Goal: Task Accomplishment & Management: Manage account settings

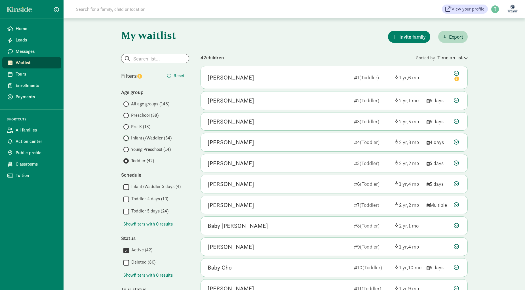
click at [125, 137] on input "Infants/Waddler (34)" at bounding box center [125, 138] width 4 height 4
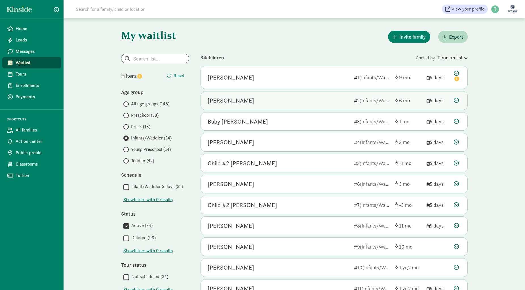
click at [306, 95] on div "[PERSON_NAME] 2 (Infants/Waddler) 6 5 days" at bounding box center [334, 100] width 267 height 18
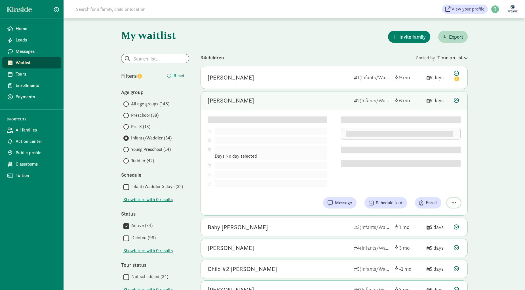
click at [453, 203] on span "button" at bounding box center [454, 202] width 5 height 5
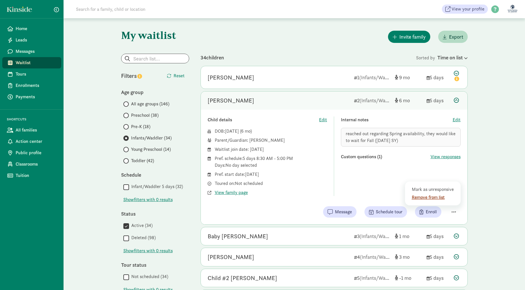
click at [432, 195] on div "Remove from list" at bounding box center [434, 197] width 44 height 7
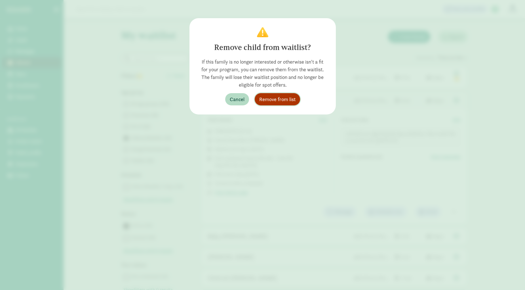
click at [275, 101] on span "Remove from list" at bounding box center [277, 99] width 36 height 8
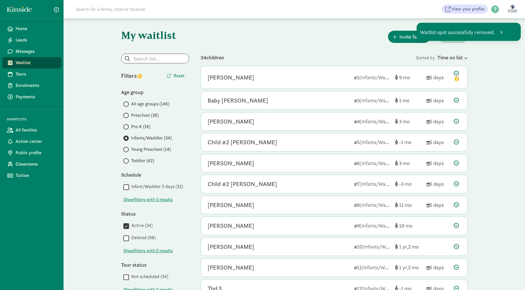
click at [318, 127] on div "[PERSON_NAME] 4 (Infants/Waddler) 3 5 days" at bounding box center [334, 121] width 267 height 18
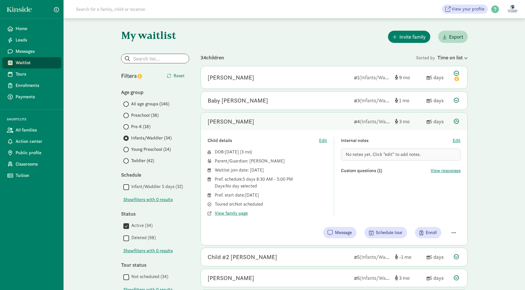
click at [318, 127] on div "[PERSON_NAME] 4 (Infants/Waddler) 3 5 days" at bounding box center [334, 121] width 267 height 18
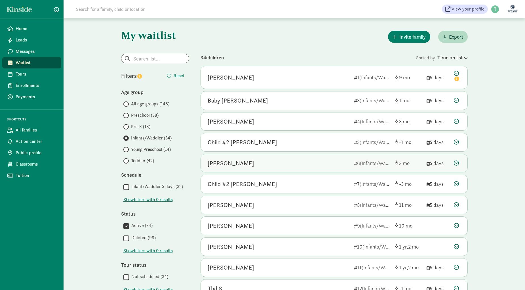
click at [298, 160] on div "[PERSON_NAME]" at bounding box center [279, 163] width 142 height 9
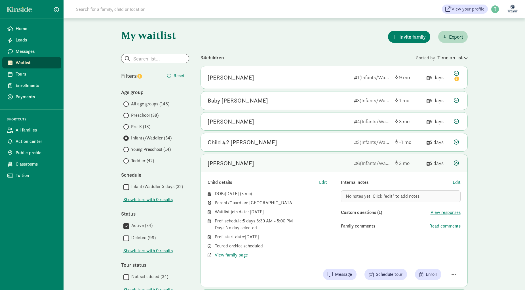
click at [292, 160] on div "[PERSON_NAME]" at bounding box center [279, 163] width 142 height 9
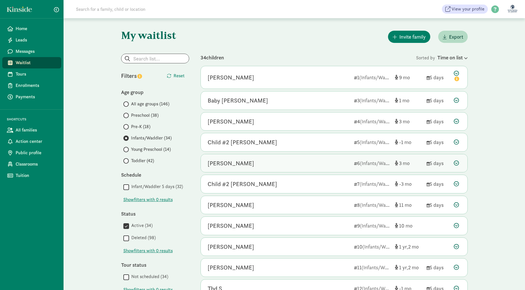
click at [292, 160] on div "[PERSON_NAME]" at bounding box center [279, 163] width 142 height 9
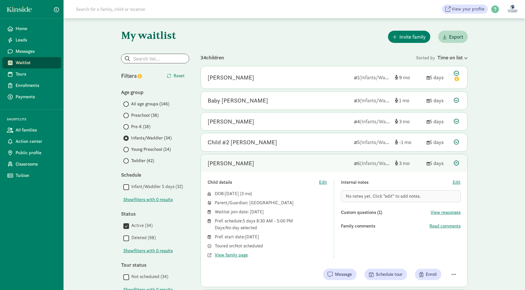
click at [315, 160] on div "[PERSON_NAME]" at bounding box center [279, 163] width 142 height 9
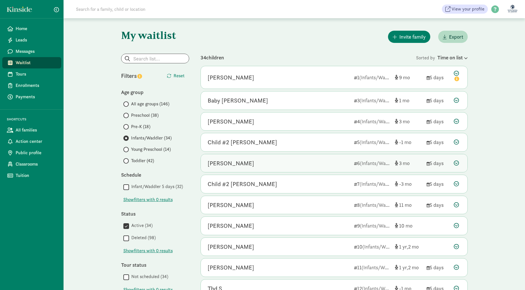
click at [323, 168] on div "[PERSON_NAME] 6 (Infants/Waddler) 3 5 days" at bounding box center [334, 163] width 267 height 18
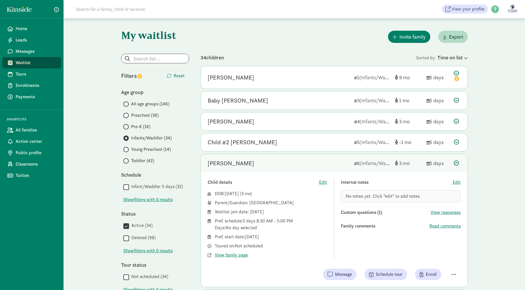
click at [323, 168] on div "[PERSON_NAME] 6 (Infants/Waddler) 3 5 days" at bounding box center [334, 163] width 267 height 18
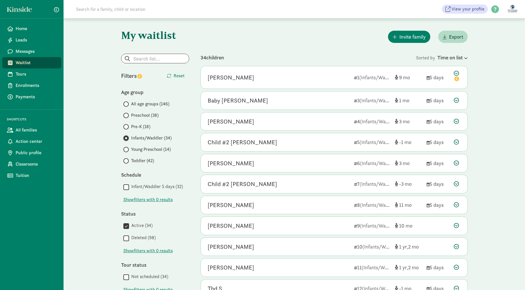
click at [123, 138] on input "Infants/Waddler (34)" at bounding box center [125, 138] width 4 height 4
click at [37, 62] on span "Waitlist" at bounding box center [36, 62] width 41 height 7
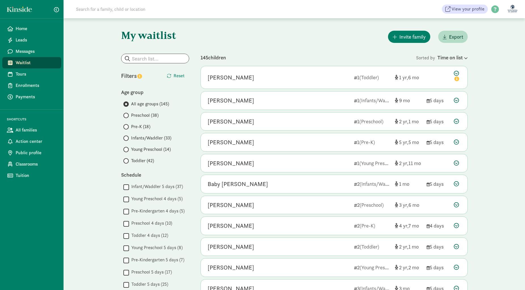
click at [128, 138] on span at bounding box center [125, 137] width 5 height 5
click at [127, 138] on input "Infants/Waddler (33)" at bounding box center [125, 138] width 4 height 4
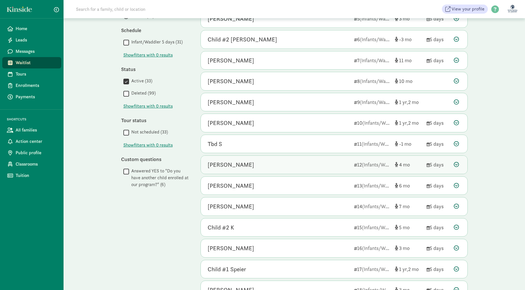
scroll to position [145, 0]
click at [347, 165] on div "[PERSON_NAME]" at bounding box center [279, 164] width 142 height 9
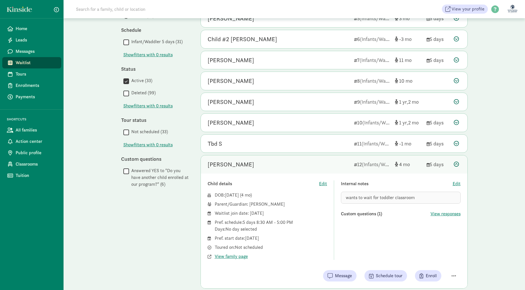
click at [324, 162] on div "[PERSON_NAME]" at bounding box center [279, 164] width 142 height 9
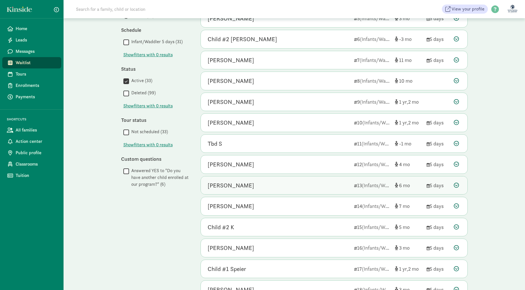
click at [323, 190] on div "Noah Kim 13 (Infants/Waddler) 6 5 days" at bounding box center [334, 185] width 267 height 18
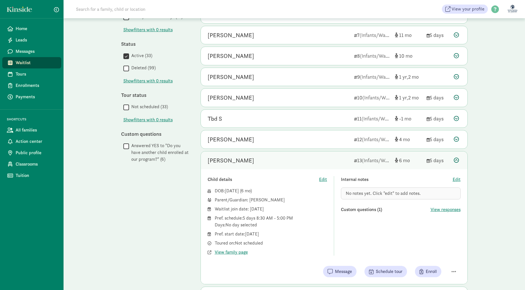
scroll to position [174, 0]
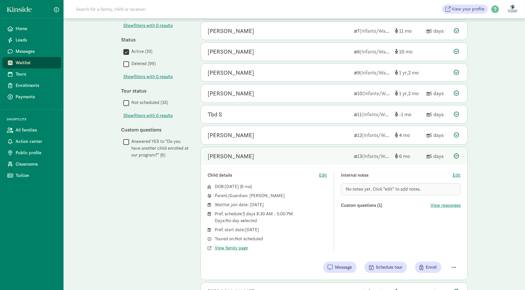
click at [306, 154] on div "[PERSON_NAME]" at bounding box center [279, 156] width 142 height 9
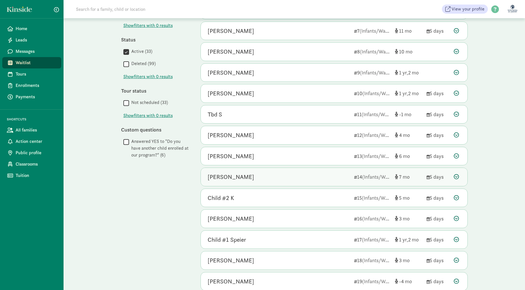
click at [305, 174] on div "[PERSON_NAME]" at bounding box center [279, 176] width 142 height 9
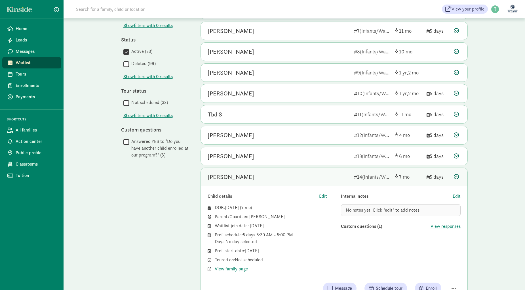
click at [305, 174] on div "[PERSON_NAME]" at bounding box center [279, 176] width 142 height 9
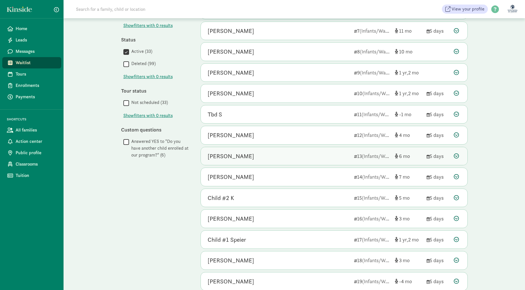
click at [310, 154] on div "[PERSON_NAME]" at bounding box center [279, 156] width 142 height 9
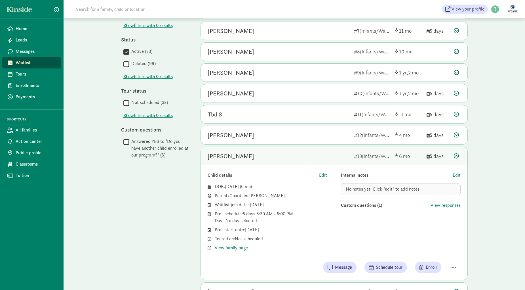
click at [310, 154] on div "[PERSON_NAME]" at bounding box center [279, 156] width 142 height 9
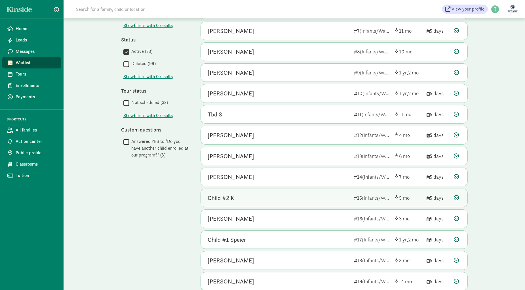
click at [306, 190] on div "Child #2 K 15 (Infants/Waddler) 5 5 days" at bounding box center [334, 198] width 267 height 18
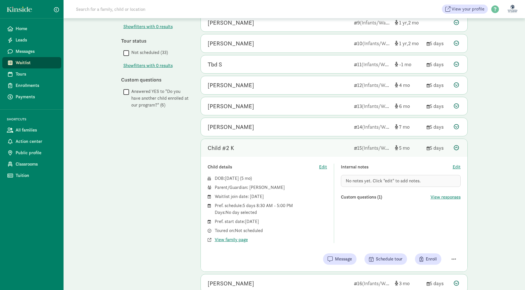
scroll to position [225, 0]
click at [298, 145] on div "Child #2 K" at bounding box center [279, 147] width 142 height 9
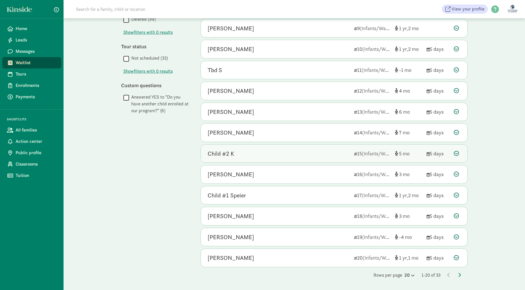
scroll to position [218, 0]
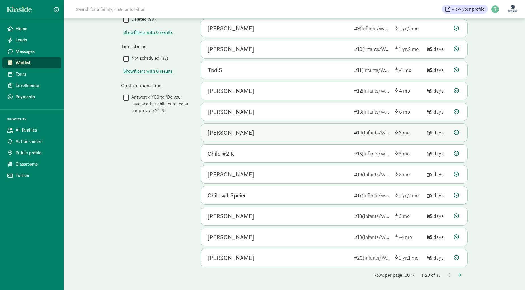
click at [273, 135] on div "[PERSON_NAME]" at bounding box center [279, 132] width 142 height 9
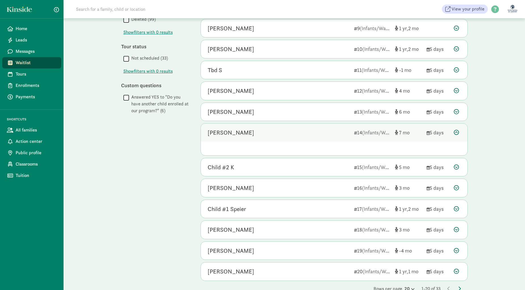
scroll to position [225, 0]
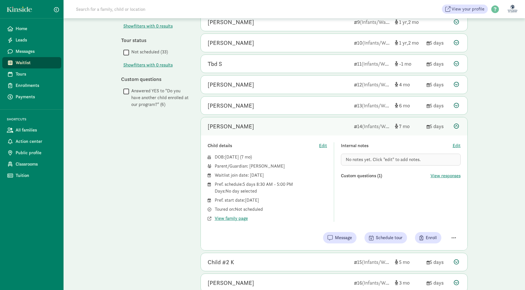
click at [284, 127] on div "[PERSON_NAME]" at bounding box center [279, 126] width 142 height 9
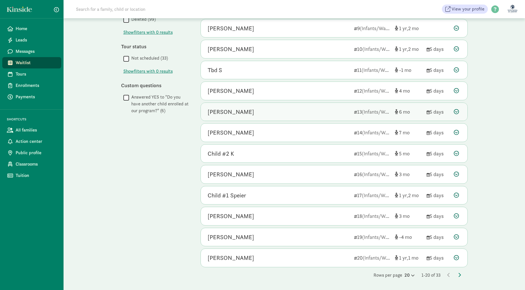
click at [289, 114] on div "[PERSON_NAME]" at bounding box center [279, 111] width 142 height 9
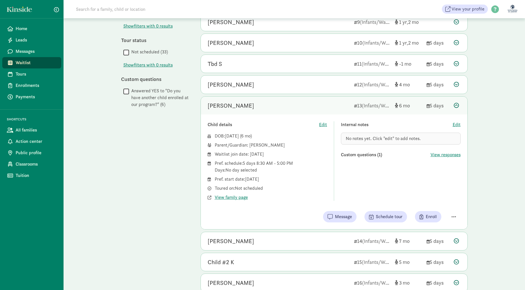
click at [289, 114] on div "Child details Edit DOB: Jan 19, 2025 ( 6 ) Parent/Guardian: Danbi Lee Waitlist …" at bounding box center [334, 171] width 267 height 115
click at [289, 112] on div "Noah Kim 13 (Infants/Waddler) 6 5 days" at bounding box center [334, 106] width 267 height 18
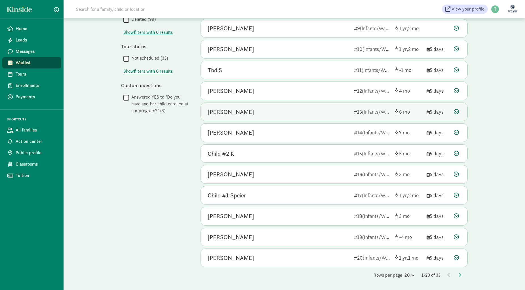
scroll to position [218, 0]
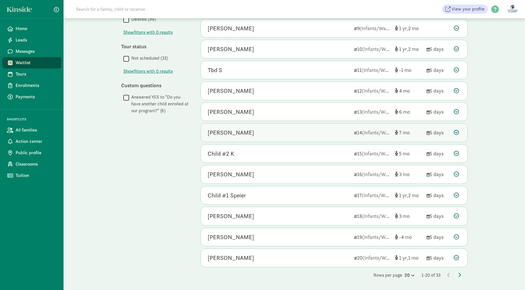
click at [289, 126] on div "Miles Kim 14 (Infants/Waddler) 7 5 days" at bounding box center [334, 132] width 267 height 18
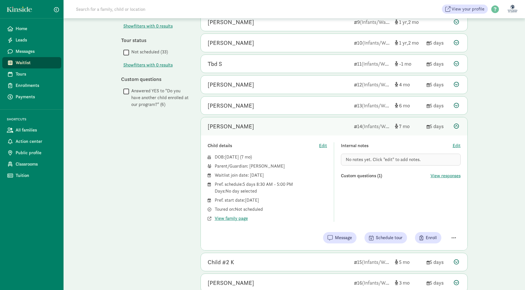
click at [244, 126] on div "[PERSON_NAME]" at bounding box center [279, 126] width 142 height 9
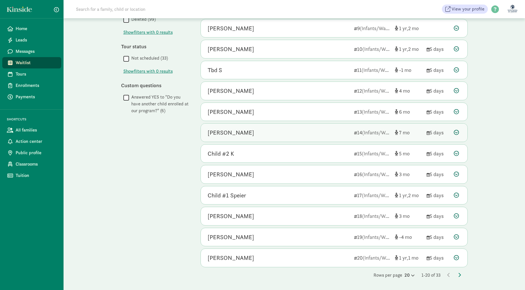
scroll to position [218, 0]
click at [244, 129] on div "[PERSON_NAME]" at bounding box center [279, 132] width 142 height 9
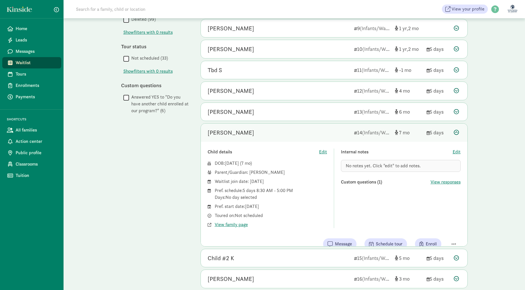
scroll to position [225, 0]
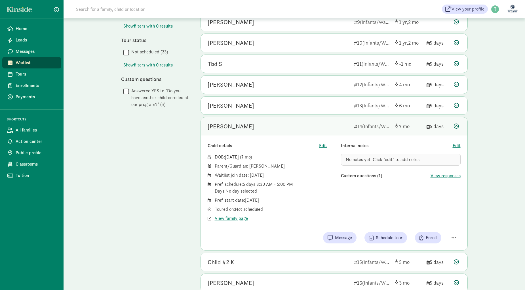
click at [251, 127] on div "[PERSON_NAME]" at bounding box center [279, 126] width 142 height 9
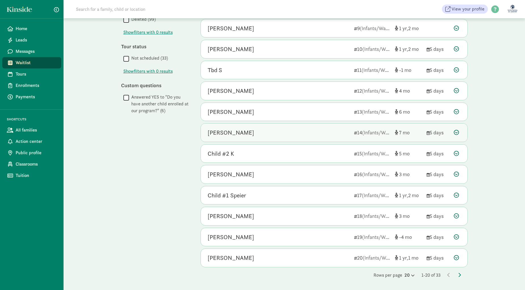
scroll to position [218, 0]
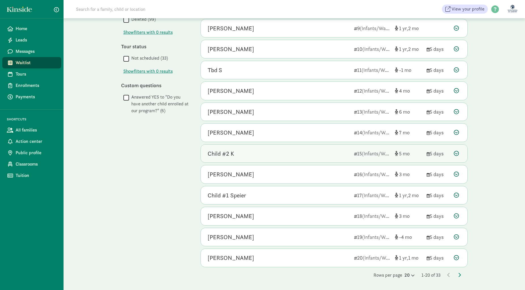
click at [260, 146] on div "Child #2 K 15 (Infants/Waddler) 5 5 days" at bounding box center [334, 154] width 267 height 18
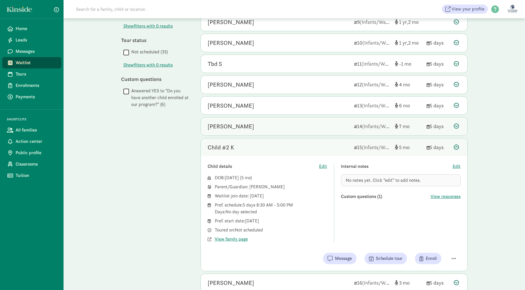
click at [260, 131] on div "Miles Kim 14 (Infants/Waddler) 7 5 days" at bounding box center [334, 126] width 267 height 18
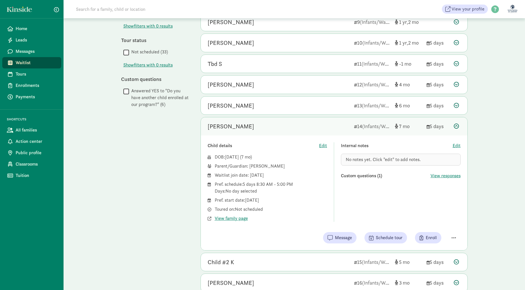
click at [483, 113] on div "My waitlist Invite family Export Show filters Infants/Waddler Reset Filters Res…" at bounding box center [295, 96] width 462 height 605
click at [315, 122] on div "[PERSON_NAME]" at bounding box center [279, 126] width 142 height 9
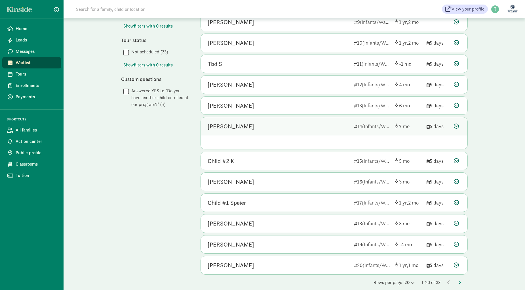
scroll to position [218, 0]
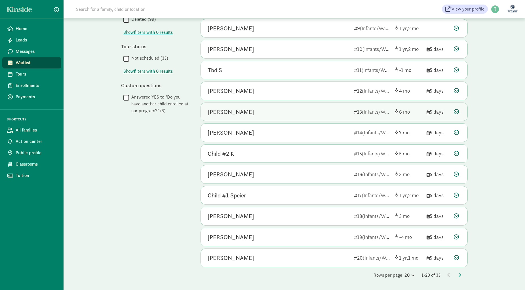
click at [284, 113] on div "[PERSON_NAME]" at bounding box center [279, 111] width 142 height 9
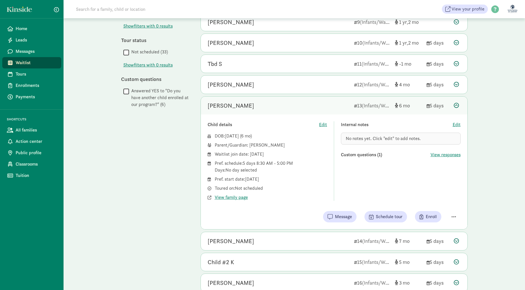
drag, startPoint x: 249, startPoint y: 146, endPoint x: 275, endPoint y: 147, distance: 25.3
click at [275, 147] on div "Parent/Guardian: Danbi Lee" at bounding box center [271, 145] width 113 height 7
click at [277, 148] on div "Parent/Guardian: Danbi Lee" at bounding box center [271, 145] width 113 height 7
drag, startPoint x: 245, startPoint y: 181, endPoint x: 288, endPoint y: 182, distance: 43.5
click at [288, 182] on div "Pref. start date: January 1, 2026" at bounding box center [271, 179] width 113 height 7
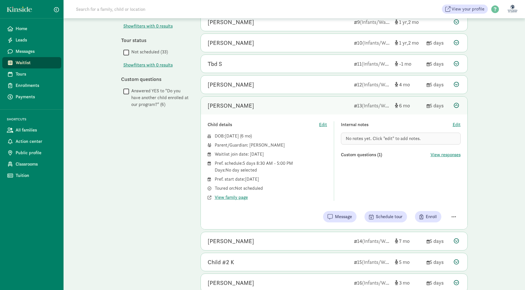
click at [292, 178] on div "Pref. start date: January 1, 2026" at bounding box center [271, 179] width 113 height 7
click at [268, 247] on div "Miles Kim 14 (Infants/Waddler) 7 5 days" at bounding box center [334, 241] width 267 height 18
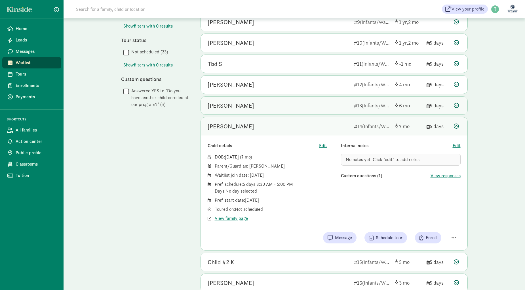
click at [273, 107] on div "[PERSON_NAME]" at bounding box center [279, 105] width 142 height 9
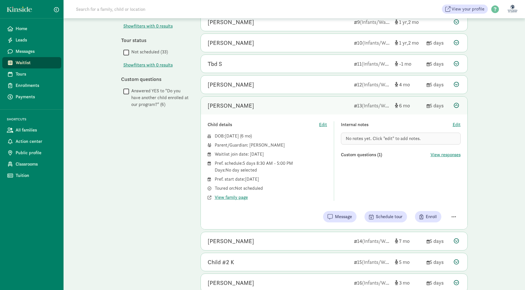
click at [255, 108] on div "[PERSON_NAME]" at bounding box center [279, 105] width 142 height 9
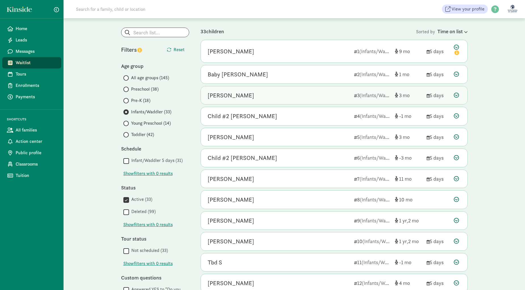
scroll to position [25, 0]
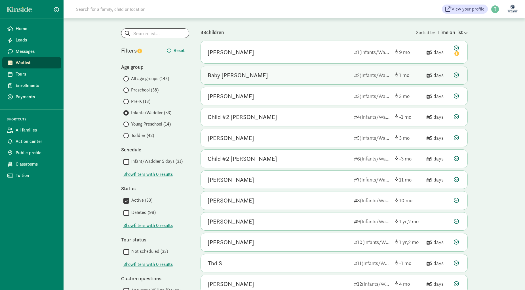
click at [405, 78] on span "1" at bounding box center [404, 75] width 10 height 7
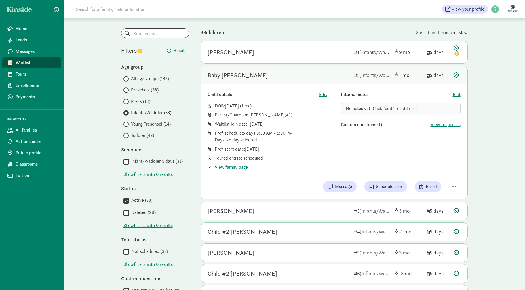
click at [327, 79] on div "Baby [PERSON_NAME]" at bounding box center [279, 75] width 142 height 9
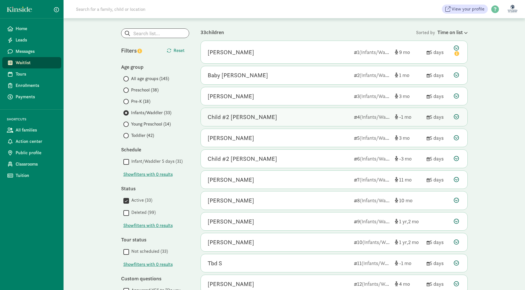
click at [277, 120] on div "Child #2 [PERSON_NAME]" at bounding box center [279, 116] width 142 height 9
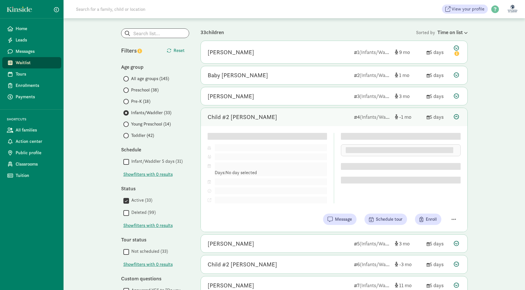
click at [277, 119] on div "Child #2 [PERSON_NAME]" at bounding box center [279, 116] width 142 height 9
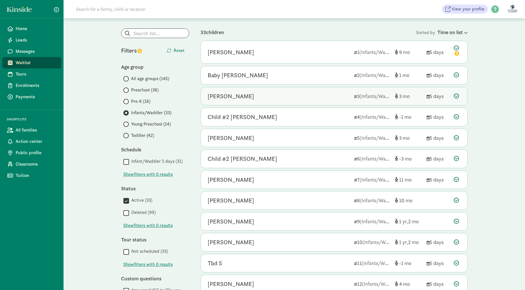
click at [293, 97] on div "[PERSON_NAME]" at bounding box center [279, 96] width 142 height 9
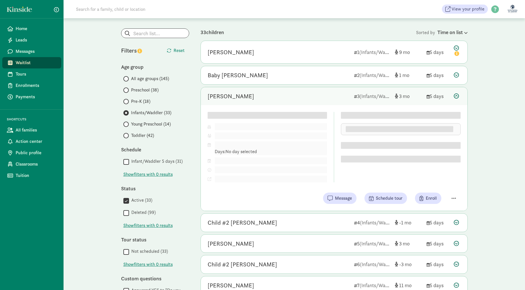
click at [293, 97] on div "[PERSON_NAME]" at bounding box center [279, 96] width 142 height 9
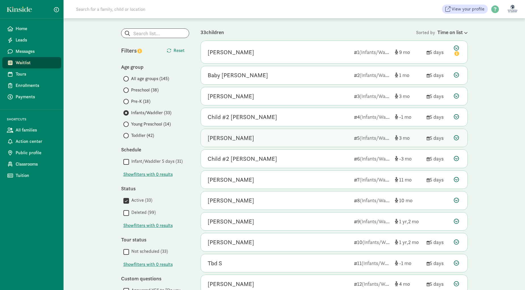
click at [262, 140] on div "[PERSON_NAME]" at bounding box center [279, 137] width 142 height 9
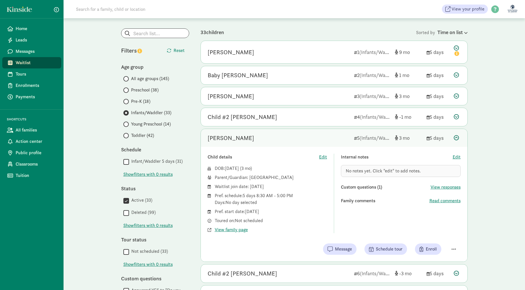
drag, startPoint x: 248, startPoint y: 213, endPoint x: 271, endPoint y: 213, distance: 23.9
click at [271, 213] on div "Pref. start date: May 1, 2026" at bounding box center [271, 211] width 113 height 7
click at [297, 205] on div "Pref. schedule: 5 days 8:30 AM - 5:00 PM Days: No day selected" at bounding box center [271, 199] width 113 height 14
click at [294, 138] on div "[PERSON_NAME]" at bounding box center [279, 137] width 142 height 9
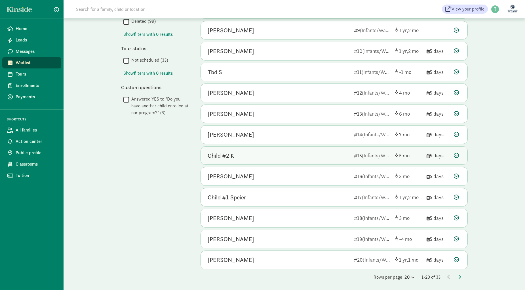
scroll to position [218, 0]
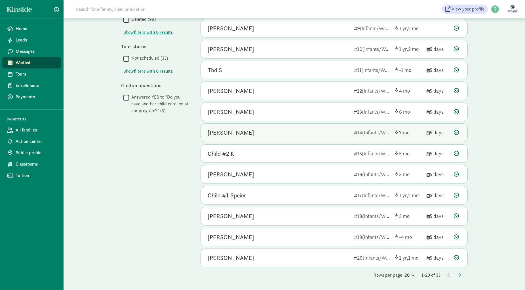
click at [238, 133] on div "[PERSON_NAME]" at bounding box center [279, 132] width 142 height 9
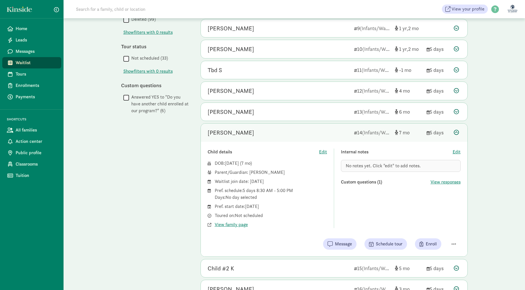
click at [247, 129] on div "[PERSON_NAME]" at bounding box center [279, 132] width 142 height 9
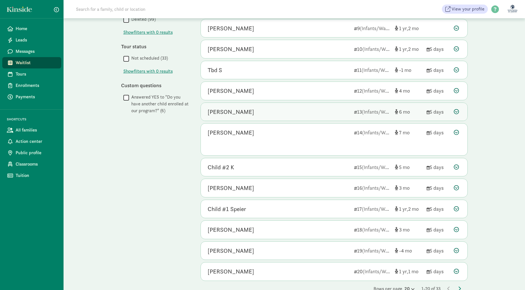
click at [255, 107] on div "[PERSON_NAME]" at bounding box center [279, 111] width 142 height 9
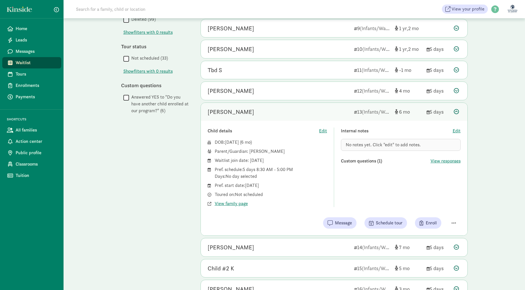
click at [275, 114] on div "[PERSON_NAME]" at bounding box center [279, 111] width 142 height 9
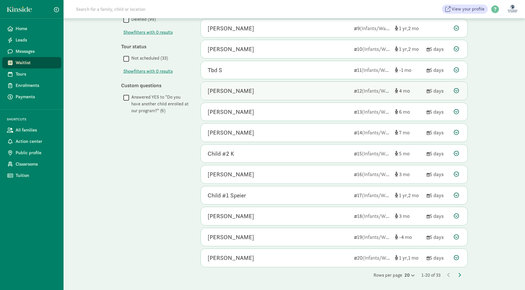
click at [264, 89] on div "[PERSON_NAME]" at bounding box center [279, 90] width 142 height 9
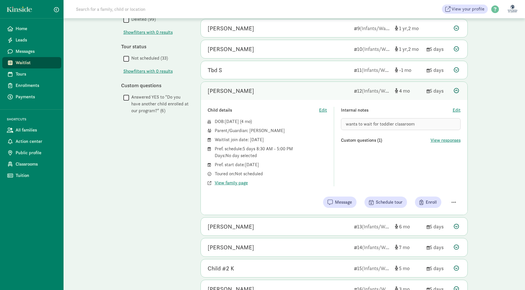
click at [268, 93] on div "[PERSON_NAME]" at bounding box center [279, 90] width 142 height 9
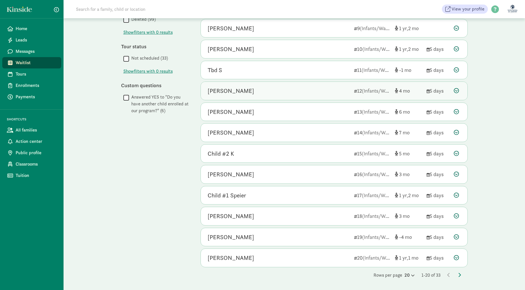
click at [308, 91] on div "[PERSON_NAME]" at bounding box center [279, 90] width 142 height 9
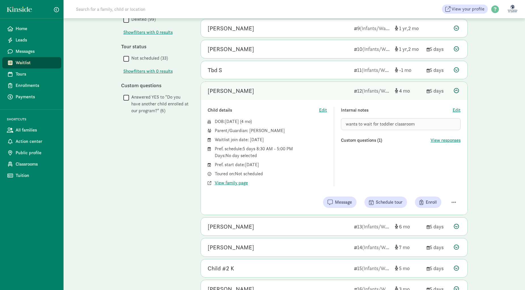
click at [308, 91] on div "[PERSON_NAME]" at bounding box center [279, 90] width 142 height 9
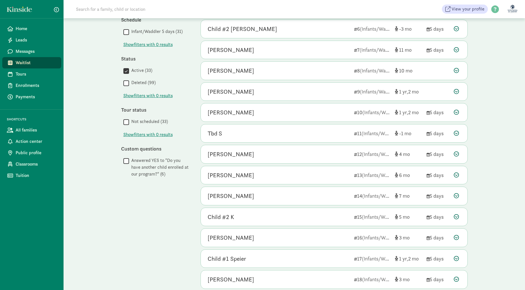
scroll to position [167, 0]
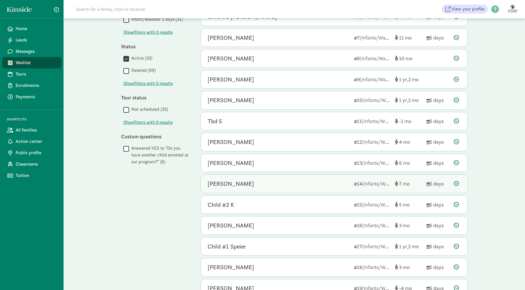
click at [275, 184] on div "[PERSON_NAME]" at bounding box center [279, 183] width 142 height 9
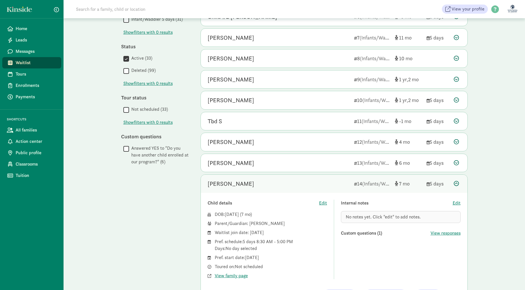
click at [275, 184] on div "[PERSON_NAME]" at bounding box center [279, 183] width 142 height 9
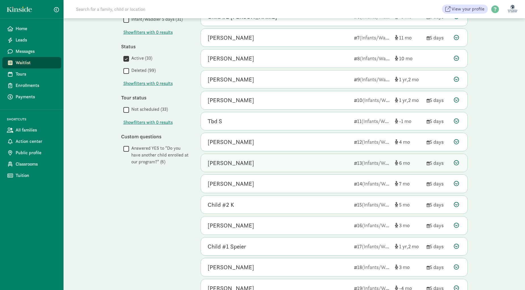
click at [272, 154] on div "Noah Kim 13 (Infants/Waddler) 6 5 days" at bounding box center [334, 163] width 267 height 18
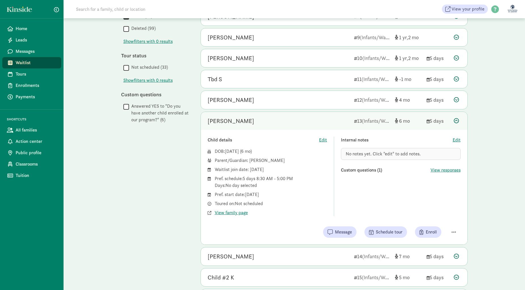
scroll to position [212, 0]
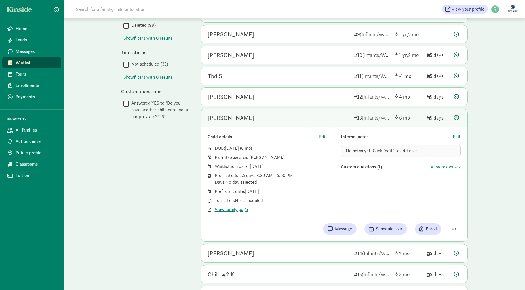
click at [292, 122] on div "Noah Kim 13 (Infants/Waddler) 6 5 days" at bounding box center [334, 118] width 267 height 18
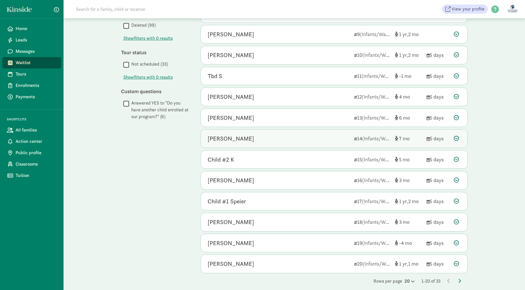
scroll to position [213, 0]
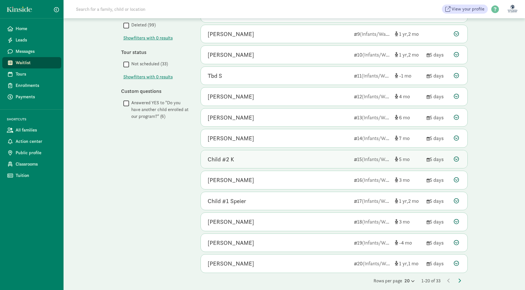
click at [253, 158] on div "Child #2 K" at bounding box center [279, 159] width 142 height 9
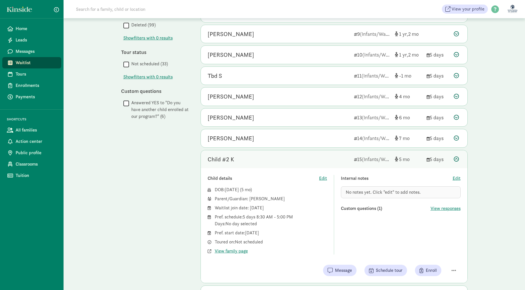
click at [253, 158] on div "Child #2 K" at bounding box center [279, 159] width 142 height 9
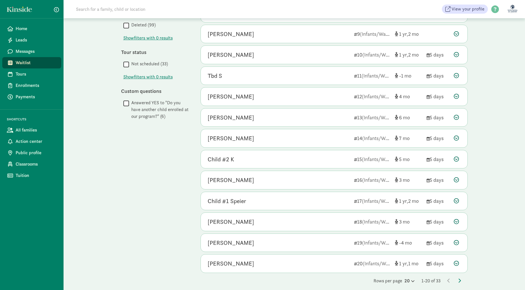
scroll to position [0, 0]
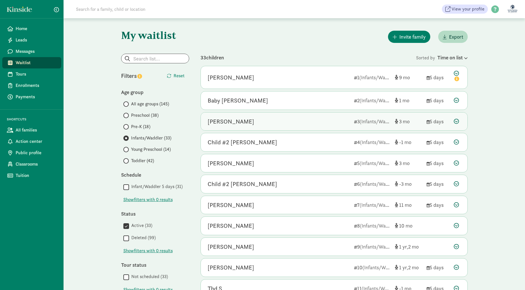
click at [245, 121] on div "[PERSON_NAME]" at bounding box center [279, 121] width 142 height 9
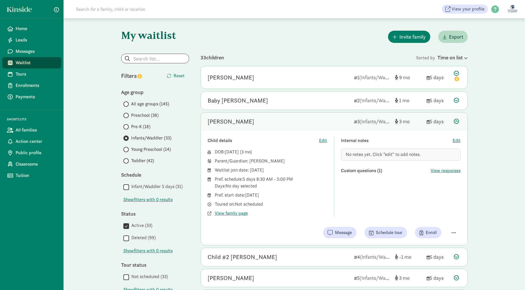
click at [233, 120] on div "[PERSON_NAME]" at bounding box center [279, 121] width 142 height 9
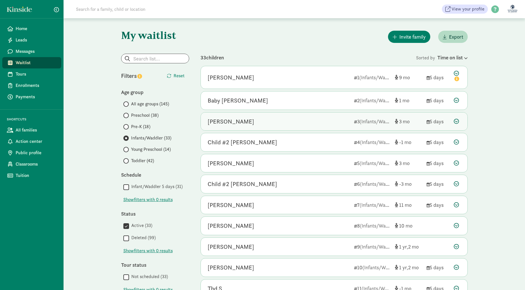
click at [241, 123] on div "[PERSON_NAME]" at bounding box center [279, 121] width 142 height 9
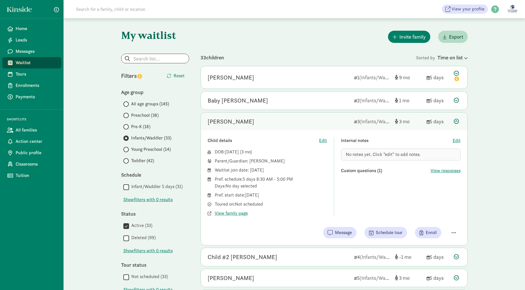
click at [256, 120] on div "[PERSON_NAME]" at bounding box center [279, 121] width 142 height 9
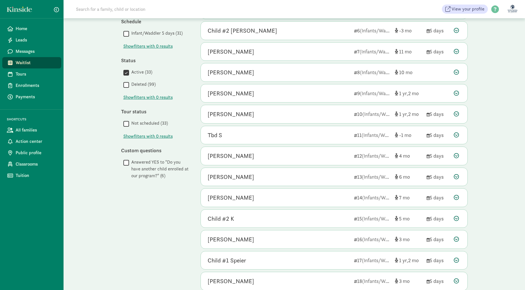
scroll to position [218, 0]
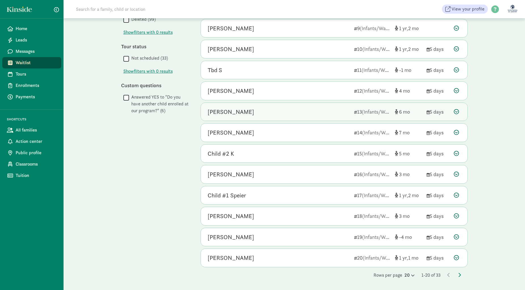
click at [242, 116] on div "Noah Kim 13 (Infants/Waddler) 6 5 days" at bounding box center [334, 112] width 267 height 18
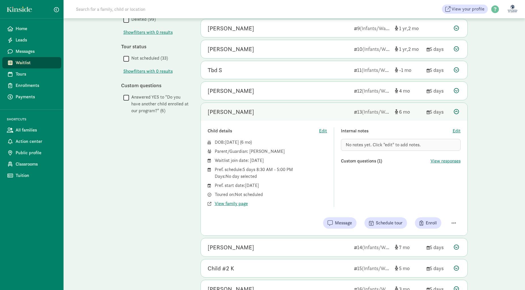
click at [255, 116] on div "[PERSON_NAME]" at bounding box center [279, 111] width 142 height 9
